Goal: Book appointment/travel/reservation

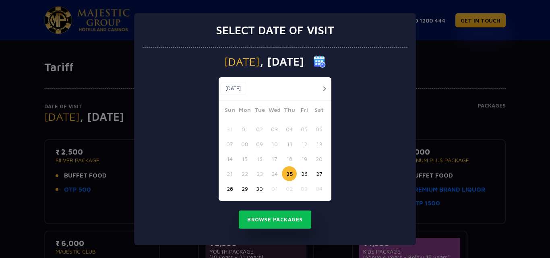
click at [324, 87] on button "button" at bounding box center [324, 89] width 10 height 10
click at [247, 161] on button "13" at bounding box center [244, 158] width 15 height 15
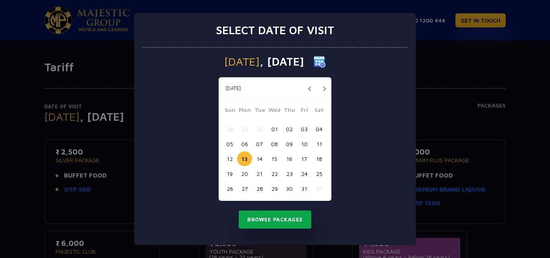
click at [260, 219] on button "Browse Packages" at bounding box center [275, 220] width 72 height 19
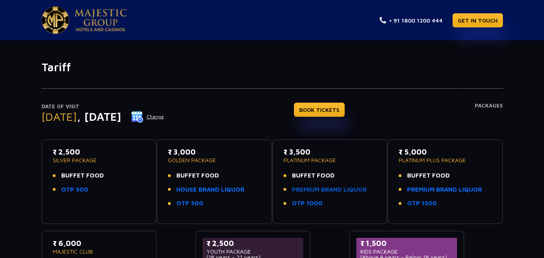
click at [315, 193] on link "PREMIUM BRAND LIQUOR" at bounding box center [329, 189] width 75 height 9
